Goal: Task Accomplishment & Management: Manage account settings

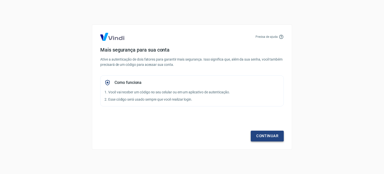
click at [273, 135] on link "Continuar" at bounding box center [267, 136] width 33 height 11
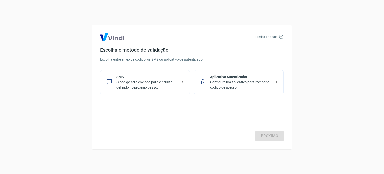
click at [157, 82] on p "O código será enviado para o celular definido no próximo passo." at bounding box center [147, 85] width 61 height 11
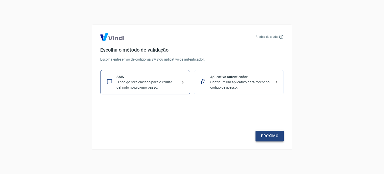
click at [274, 138] on link "Próximo" at bounding box center [270, 136] width 28 height 11
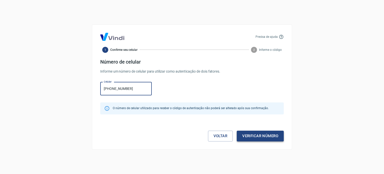
type input "(14) 98118-0554"
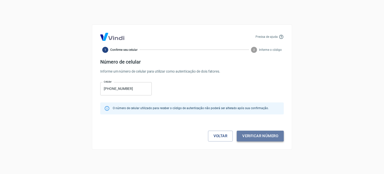
click at [254, 138] on button "Verificar número" at bounding box center [260, 136] width 47 height 11
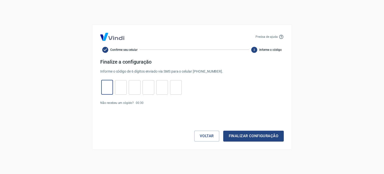
drag, startPoint x: 103, startPoint y: 86, endPoint x: 105, endPoint y: 94, distance: 7.7
click at [105, 85] on input "tel" at bounding box center [107, 87] width 12 height 11
type input "8"
type input "4"
type input "1"
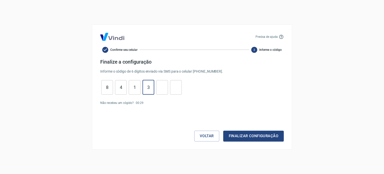
type input "3"
type input "0"
type input "7"
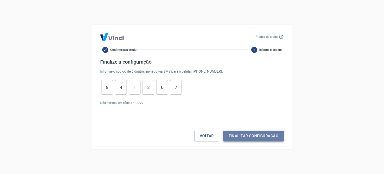
click at [268, 140] on button "Finalizar configuração" at bounding box center [253, 136] width 61 height 11
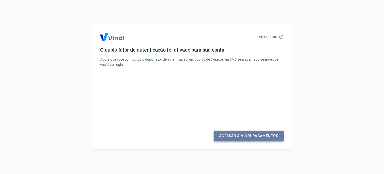
click at [261, 138] on link "Acessar a Vindi Pagamentos" at bounding box center [249, 136] width 70 height 11
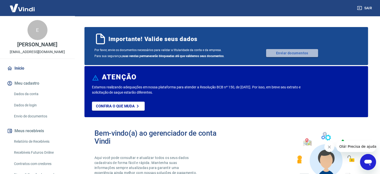
click at [301, 54] on link "Enviar documentos" at bounding box center [292, 53] width 52 height 8
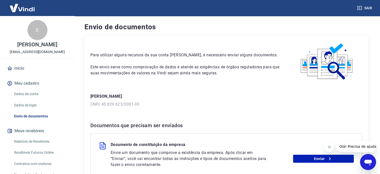
scroll to position [57, 0]
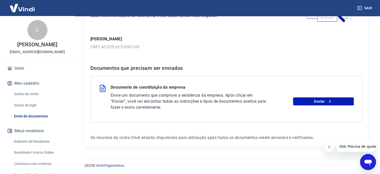
click at [236, 29] on div "Para utilizar alguns recursos da sua conta Vindi, é necessário enviar alguns do…" at bounding box center [227, 63] width 284 height 168
click at [336, 101] on link "Enviar" at bounding box center [323, 101] width 61 height 8
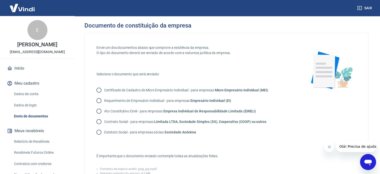
scroll to position [25, 0]
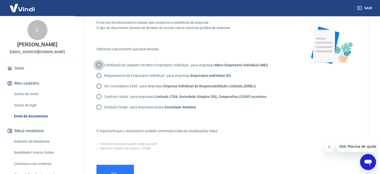
click at [99, 65] on input "Certificado de Cadastro de Micro Empresário Individual - para empresas Micro Em…" at bounding box center [99, 65] width 11 height 11
radio input "true"
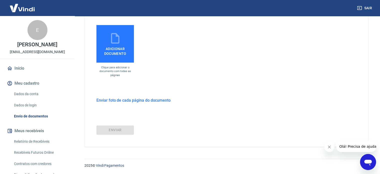
scroll to position [140, 0]
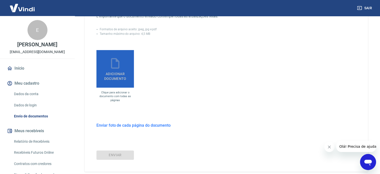
click at [118, 72] on span "Adicionar documento" at bounding box center [116, 75] width 34 height 11
click at [0, 0] on input "Adicionar documento" at bounding box center [0, 0] width 0 height 0
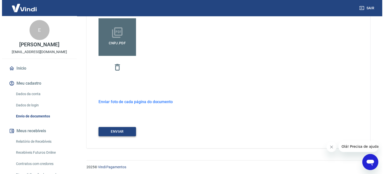
scroll to position [173, 0]
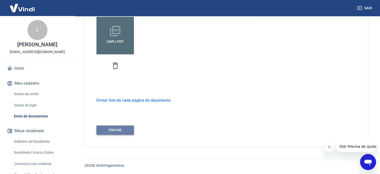
click at [112, 130] on button "ENVIAR" at bounding box center [116, 129] width 38 height 9
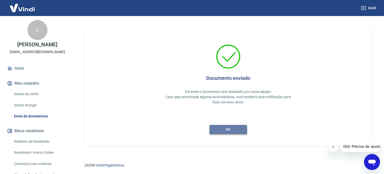
click at [236, 132] on button "ok" at bounding box center [229, 129] width 38 height 9
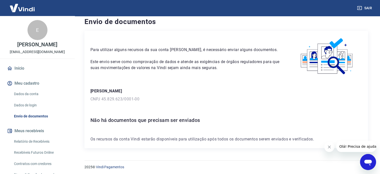
scroll to position [7, 0]
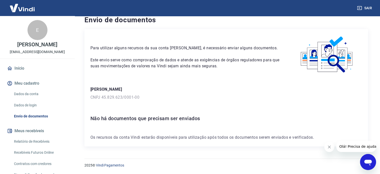
click at [28, 110] on link "Dados de login" at bounding box center [40, 105] width 57 height 10
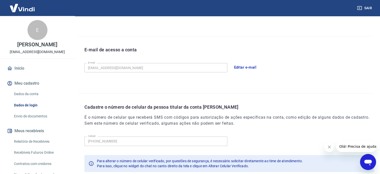
scroll to position [146, 0]
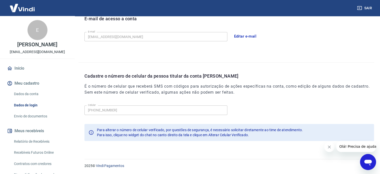
click at [32, 144] on link "Relatório de Recebíveis" at bounding box center [40, 141] width 57 height 10
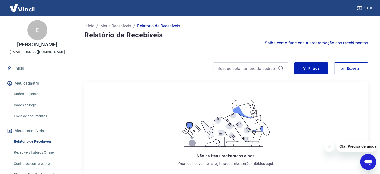
click at [21, 72] on link "Início" at bounding box center [37, 68] width 63 height 11
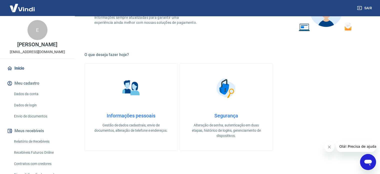
scroll to position [125, 0]
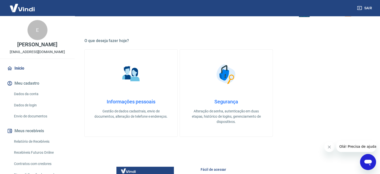
click at [148, 106] on div "Informações pessoais Gestão de dados cadastrais, envio de documentos, alteração…" at bounding box center [131, 109] width 77 height 21
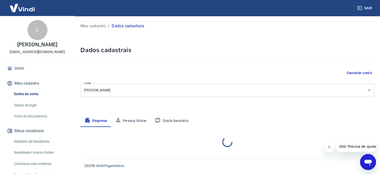
select select "SP"
select select "business"
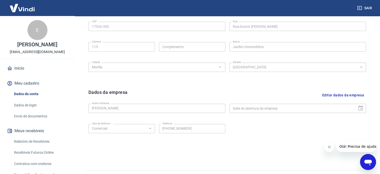
scroll to position [75, 0]
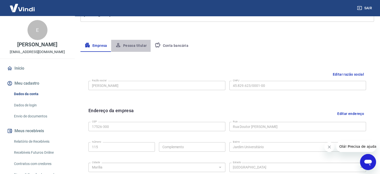
click at [134, 43] on button "Pessoa titular" at bounding box center [131, 46] width 40 height 12
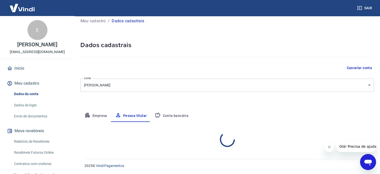
scroll to position [26, 0]
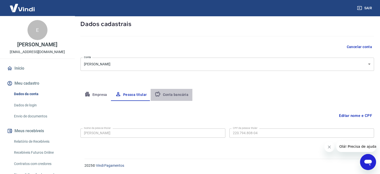
click at [172, 89] on button "Conta bancária" at bounding box center [172, 95] width 42 height 12
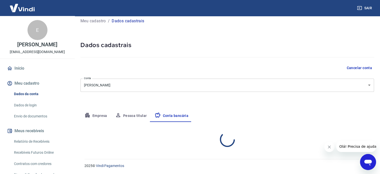
select select "1"
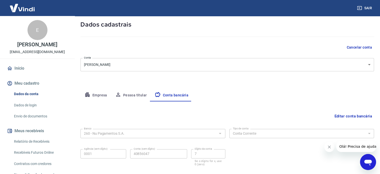
scroll to position [0, 0]
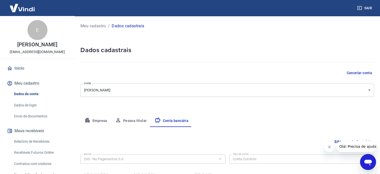
click at [95, 27] on p "Meu cadastro" at bounding box center [94, 26] width 26 height 6
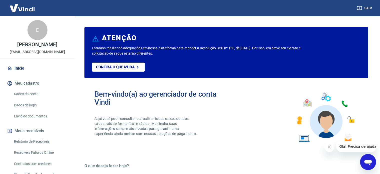
drag, startPoint x: 146, startPoint y: 46, endPoint x: 282, endPoint y: 55, distance: 135.9
click at [282, 55] on p "Estamos realizando adequações em nossa plataforma para atender a Resolução BCB …" at bounding box center [199, 51] width 215 height 11
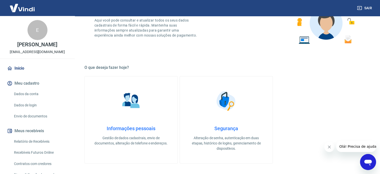
scroll to position [150, 0]
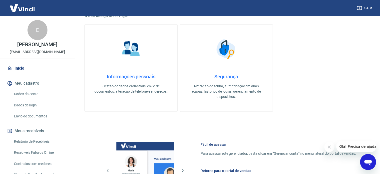
click at [243, 69] on link "Segurança Alteração de senha, autenticação em duas etapas, histórico de logins,…" at bounding box center [226, 67] width 93 height 87
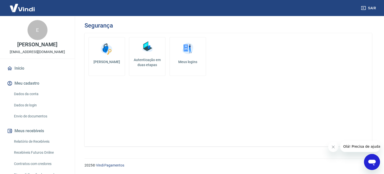
click at [153, 51] on img at bounding box center [147, 46] width 15 height 15
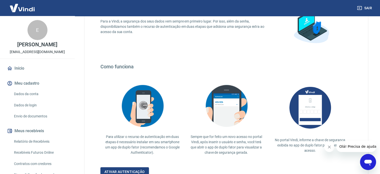
scroll to position [22, 0]
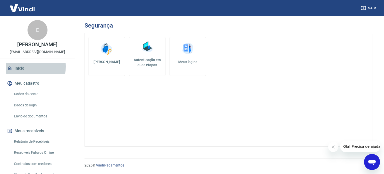
click at [19, 72] on link "Início" at bounding box center [37, 68] width 63 height 11
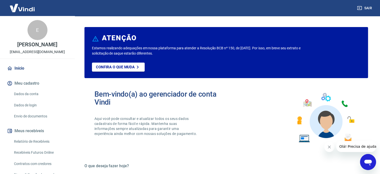
click at [38, 98] on link "Dados da conta" at bounding box center [40, 94] width 57 height 10
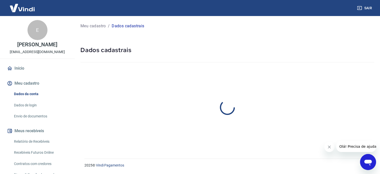
select select "SP"
select select "business"
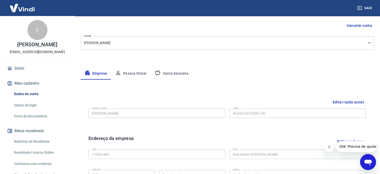
scroll to position [75, 0]
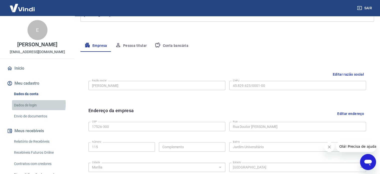
click at [32, 109] on link "Dados de login" at bounding box center [40, 105] width 57 height 10
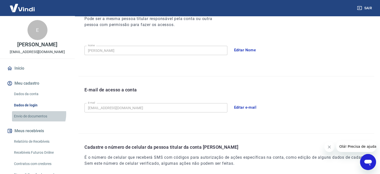
click at [36, 119] on link "Envio de documentos" at bounding box center [40, 116] width 57 height 10
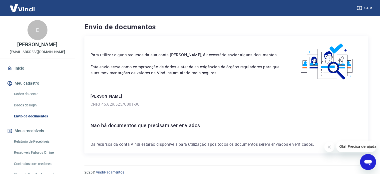
scroll to position [7, 0]
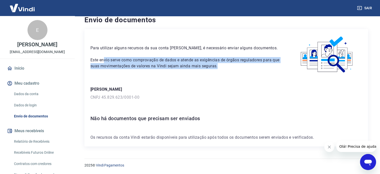
drag, startPoint x: 105, startPoint y: 58, endPoint x: 231, endPoint y: 71, distance: 127.0
click at [231, 71] on div "Para utilizar alguns recursos da sua conta Vindi, é necessário enviar alguns do…" at bounding box center [227, 54] width 272 height 39
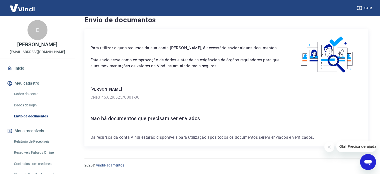
drag, startPoint x: 232, startPoint y: 83, endPoint x: 227, endPoint y: 82, distance: 4.6
click at [231, 83] on div "Para utilizar alguns recursos da sua conta Vindi, é necessário enviar alguns do…" at bounding box center [227, 87] width 284 height 117
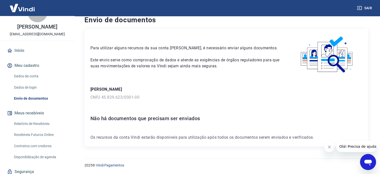
scroll to position [41, 0]
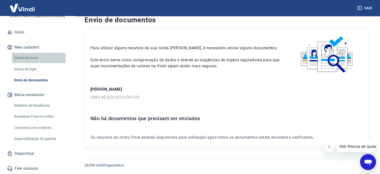
click at [23, 59] on link "Dados da conta" at bounding box center [40, 58] width 57 height 10
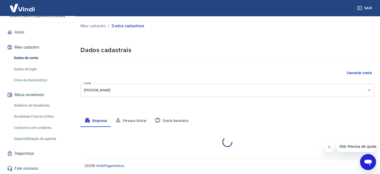
select select "SP"
select select "business"
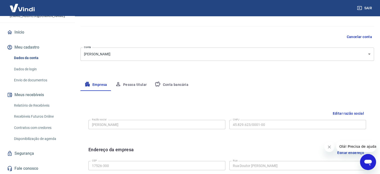
scroll to position [50, 0]
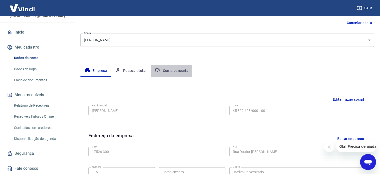
click at [173, 68] on button "Conta bancária" at bounding box center [172, 71] width 42 height 12
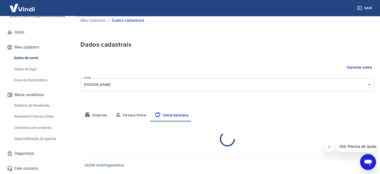
select select "1"
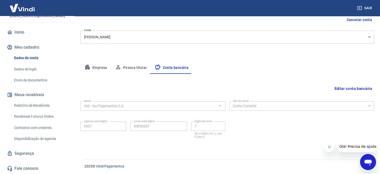
scroll to position [54, 0]
click at [99, 127] on div "Agência (sem dígito) 0001 Agência (sem dígito) Conta (sem dígito) 40856047 Cont…" at bounding box center [153, 129] width 145 height 20
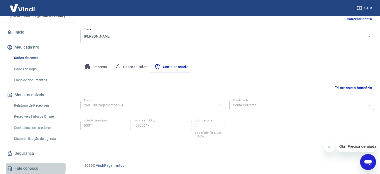
click at [30, 168] on link "Fale conosco" at bounding box center [37, 168] width 63 height 11
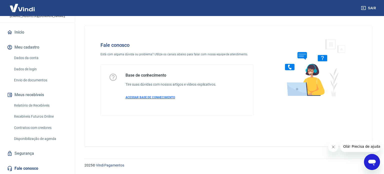
click at [142, 97] on span "ACESSAR BASE DE CONHECIMENTO" at bounding box center [151, 98] width 50 height 4
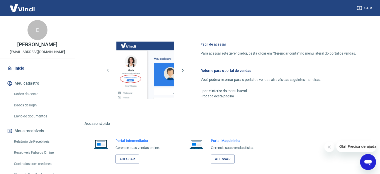
scroll to position [273, 0]
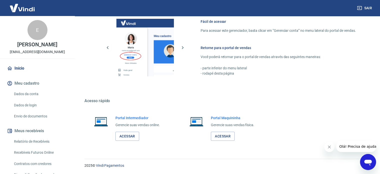
click at [368, 155] on div "Abrir janela de mensagens" at bounding box center [368, 161] width 15 height 15
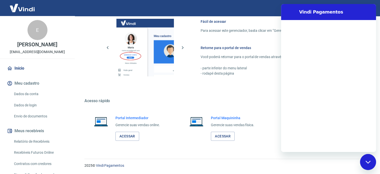
scroll to position [0, 0]
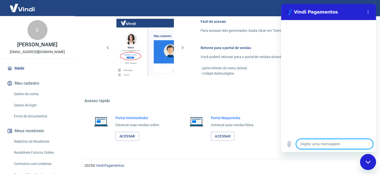
type textarea "b"
type textarea "x"
type textarea "bo"
type textarea "x"
type textarea "bom"
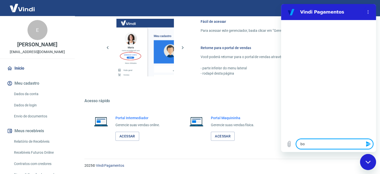
type textarea "x"
type textarea "bom"
type textarea "x"
type textarea "bom d"
type textarea "x"
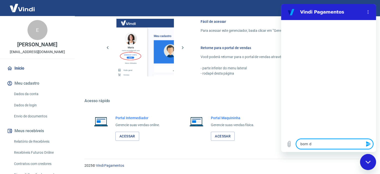
type textarea "bom di"
type textarea "x"
type textarea "bom dia"
type textarea "x"
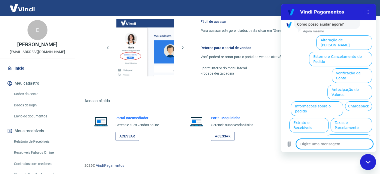
scroll to position [158, 0]
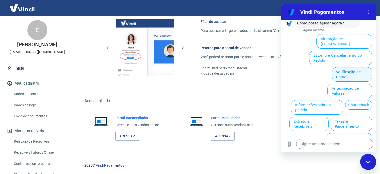
click at [349, 67] on button "Verificação de Conta" at bounding box center [352, 74] width 40 height 15
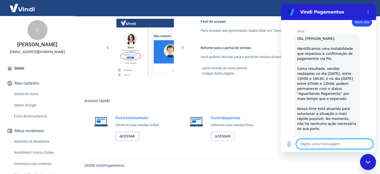
scroll to position [0, 0]
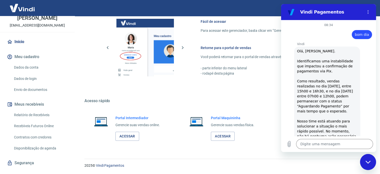
scroll to position [41, 0]
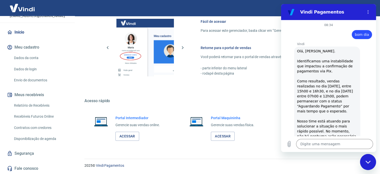
type textarea "x"
